Goal: Information Seeking & Learning: Learn about a topic

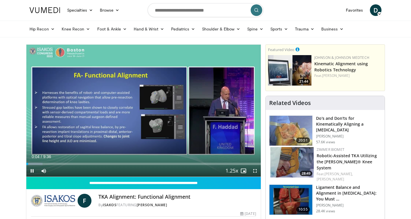
scroll to position [14, 0]
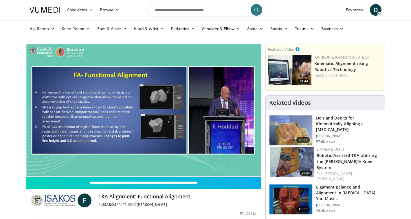
click at [31, 169] on div "10 seconds Tap to unmute" at bounding box center [143, 110] width 235 height 132
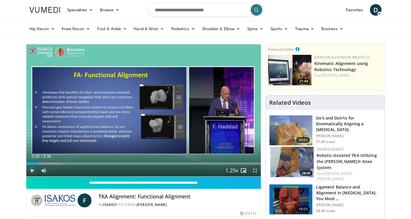
click at [33, 169] on span "Video Player" at bounding box center [32, 171] width 12 height 12
click at [254, 171] on span "Video Player" at bounding box center [255, 171] width 12 height 12
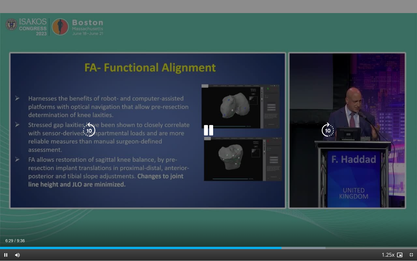
click at [207, 130] on icon "Video Player" at bounding box center [208, 130] width 16 height 16
click at [207, 131] on icon "Video Player" at bounding box center [208, 130] width 16 height 16
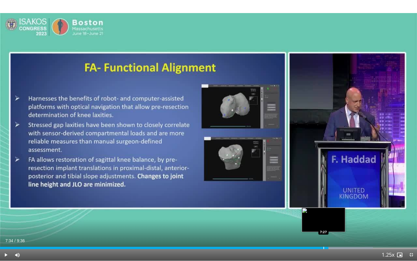
click at [324, 218] on div "Loaded : 89.44% 7:34 7:27" at bounding box center [208, 246] width 417 height 6
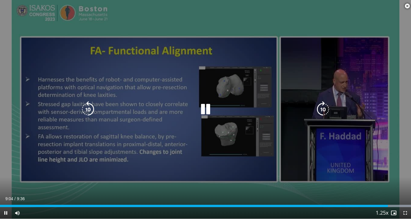
scroll to position [648, 0]
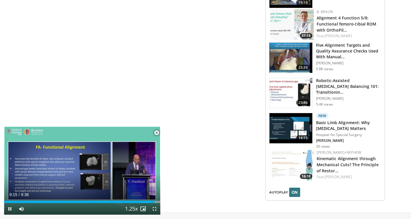
click at [157, 132] on span "Video Player" at bounding box center [157, 133] width 12 height 12
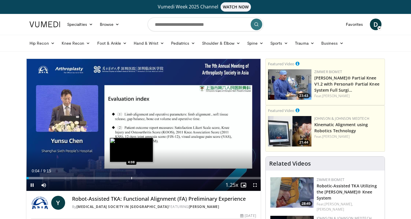
click at [131, 177] on div "Progress Bar" at bounding box center [131, 178] width 1 height 2
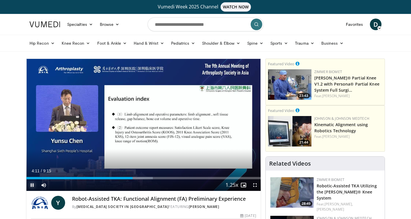
click at [31, 184] on span "Video Player" at bounding box center [32, 185] width 12 height 12
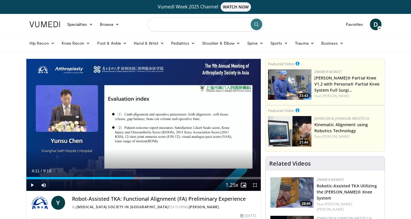
click at [184, 21] on input "Search topics, interventions" at bounding box center [206, 24] width 116 height 14
type input "**********"
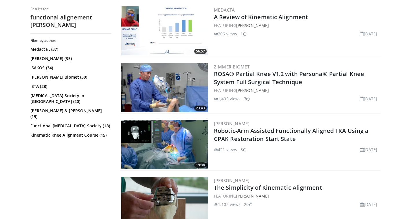
scroll to position [193, 0]
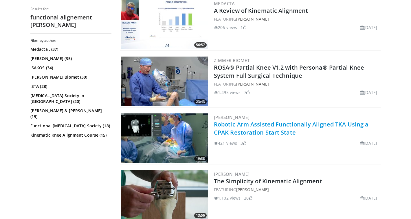
click at [256, 129] on link "Robotic-Arm Assisted Functionally Aligned TKA Using a CPAK Restoration Start St…" at bounding box center [291, 128] width 155 height 16
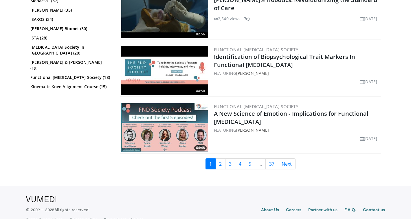
scroll to position [1397, 0]
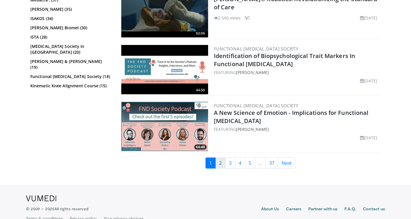
click at [222, 161] on link "2" at bounding box center [220, 162] width 10 height 11
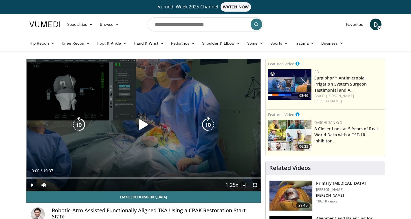
click at [142, 131] on icon "Video Player" at bounding box center [144, 124] width 16 height 16
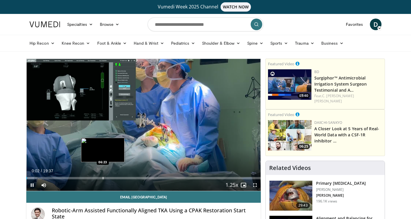
click at [103, 178] on div "Progress Bar" at bounding box center [103, 178] width 1 height 2
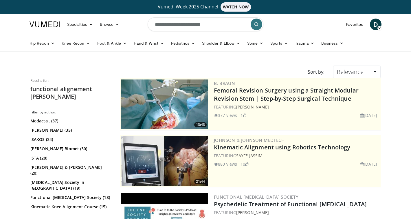
click at [222, 23] on input "**********" at bounding box center [206, 24] width 116 height 14
type input "**********"
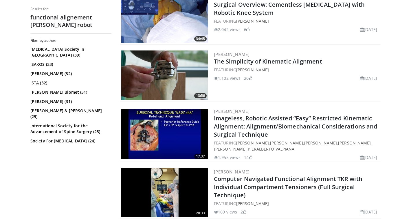
scroll to position [1469, 0]
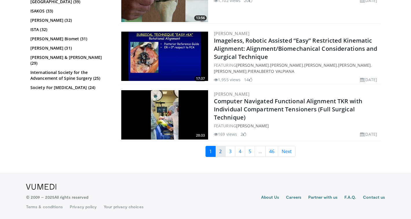
click at [220, 152] on link "2" at bounding box center [220, 151] width 10 height 11
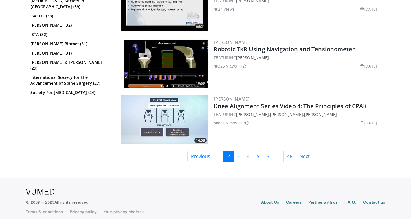
scroll to position [1298, 0]
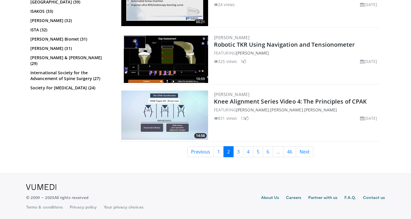
click at [224, 152] on link "2" at bounding box center [229, 151] width 10 height 11
click at [220, 152] on link "1" at bounding box center [219, 151] width 10 height 11
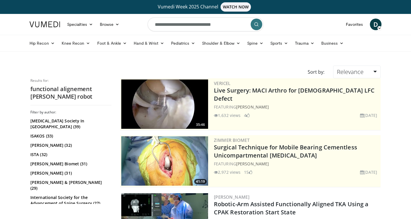
click at [216, 26] on input "**********" at bounding box center [206, 24] width 116 height 14
click at [200, 25] on input "**********" at bounding box center [206, 24] width 116 height 14
click at [226, 26] on input "**********" at bounding box center [206, 24] width 116 height 14
type input "*"
type input "**********"
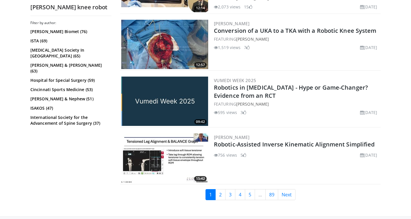
scroll to position [1408, 0]
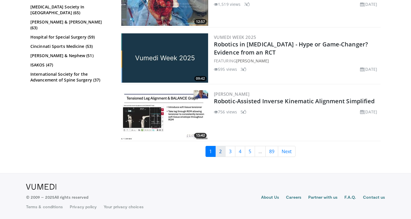
click at [220, 155] on link "2" at bounding box center [220, 151] width 10 height 11
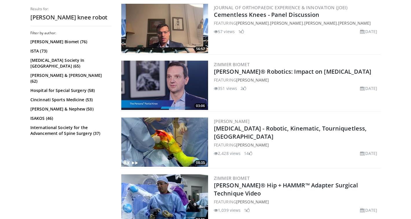
scroll to position [1214, 0]
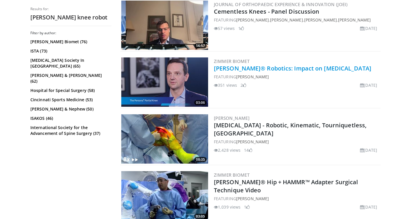
click at [240, 68] on link "ROSA® Robotics: Impact on Knee Replacement" at bounding box center [293, 68] width 158 height 8
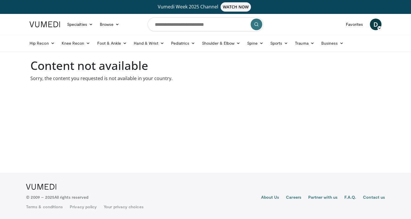
click at [52, 24] on img at bounding box center [45, 24] width 31 height 6
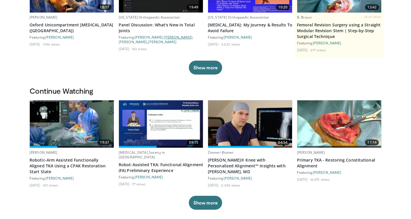
scroll to position [108, 0]
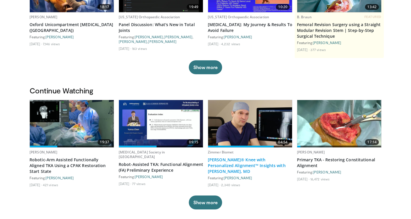
click at [240, 161] on link "ROSA® Knee with Personalized Alignment™ Insights with Vincent Masse, MD" at bounding box center [250, 165] width 85 height 17
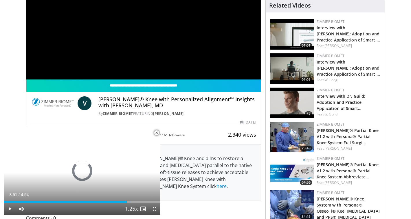
scroll to position [112, 0]
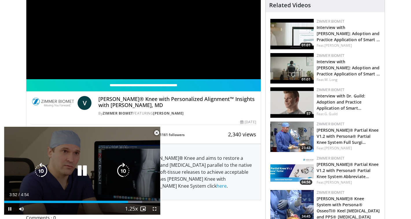
click at [80, 174] on icon "Video Player" at bounding box center [82, 170] width 16 height 16
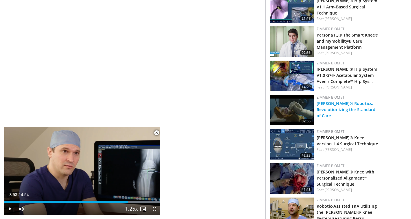
scroll to position [521, 0]
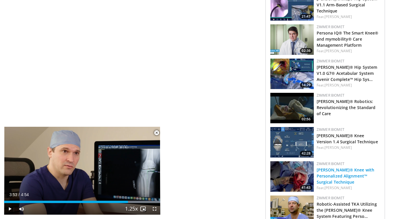
click at [348, 168] on link "[PERSON_NAME]® Knee with Personalized Alignment™ Surgical Technique" at bounding box center [346, 176] width 58 height 18
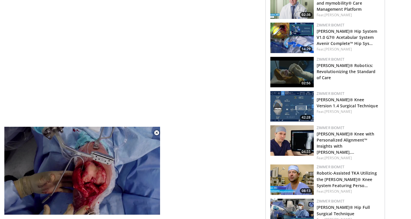
scroll to position [560, 0]
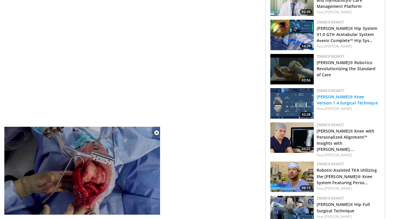
click at [334, 99] on link "[PERSON_NAME]® Knee Version 1.4 Surgical Technique" at bounding box center [347, 100] width 61 height 12
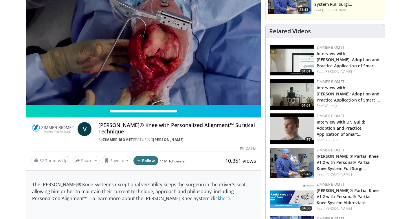
scroll to position [0, 0]
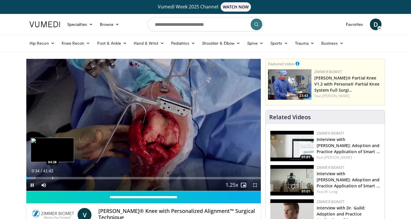
click at [52, 176] on div "10 seconds Tap to unmute" at bounding box center [143, 125] width 235 height 132
click at [33, 184] on span "Video Player" at bounding box center [32, 185] width 12 height 12
click at [54, 176] on div "Loaded : 3.96% 00:36 04:59" at bounding box center [143, 176] width 235 height 6
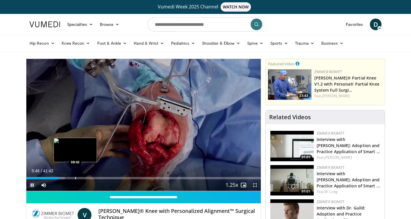
click at [75, 178] on div "Progress Bar" at bounding box center [75, 178] width 1 height 2
click at [90, 178] on div "Progress Bar" at bounding box center [90, 178] width 1 height 2
click at [79, 177] on div "Progress Bar" at bounding box center [79, 178] width 1 height 2
click at [85, 178] on div "Progress Bar" at bounding box center [85, 178] width 1 height 2
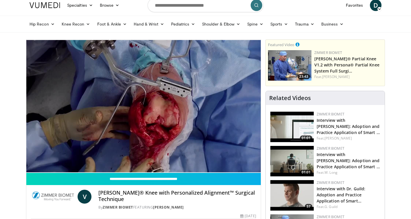
scroll to position [24, 0]
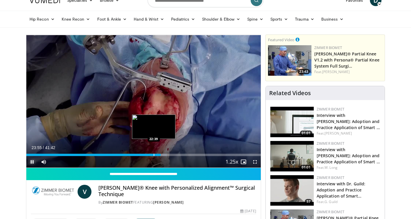
click at [154, 155] on div "Progress Bar" at bounding box center [154, 155] width 1 height 2
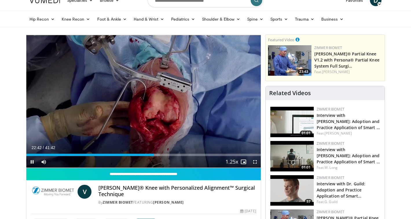
click at [149, 156] on div "Current Time 22:42 / Duration 41:42 Pause Skip Backward Skip Forward Mute Loade…" at bounding box center [143, 162] width 235 height 12
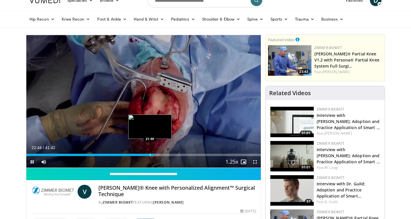
click at [150, 154] on div "Progress Bar" at bounding box center [150, 155] width 1 height 2
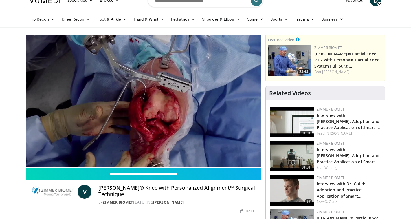
click at [158, 154] on div "10 seconds Tap to unmute" at bounding box center [143, 101] width 235 height 133
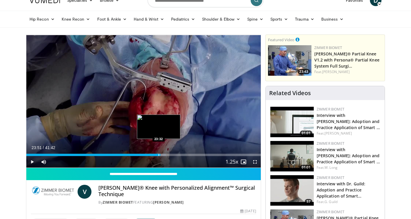
click at [159, 154] on div "Progress Bar" at bounding box center [159, 155] width 1 height 2
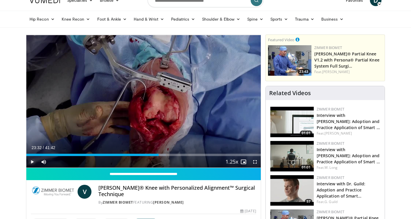
click at [32, 164] on span "Video Player" at bounding box center [32, 162] width 12 height 12
